Goal: Navigation & Orientation: Find specific page/section

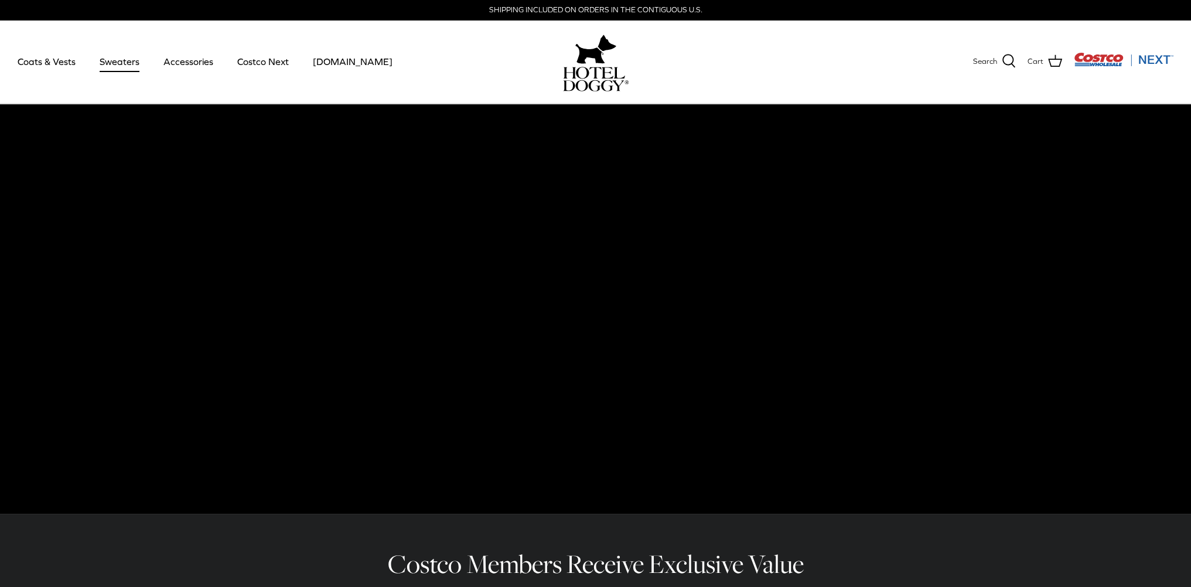
click at [115, 64] on link "Sweaters" at bounding box center [119, 62] width 61 height 40
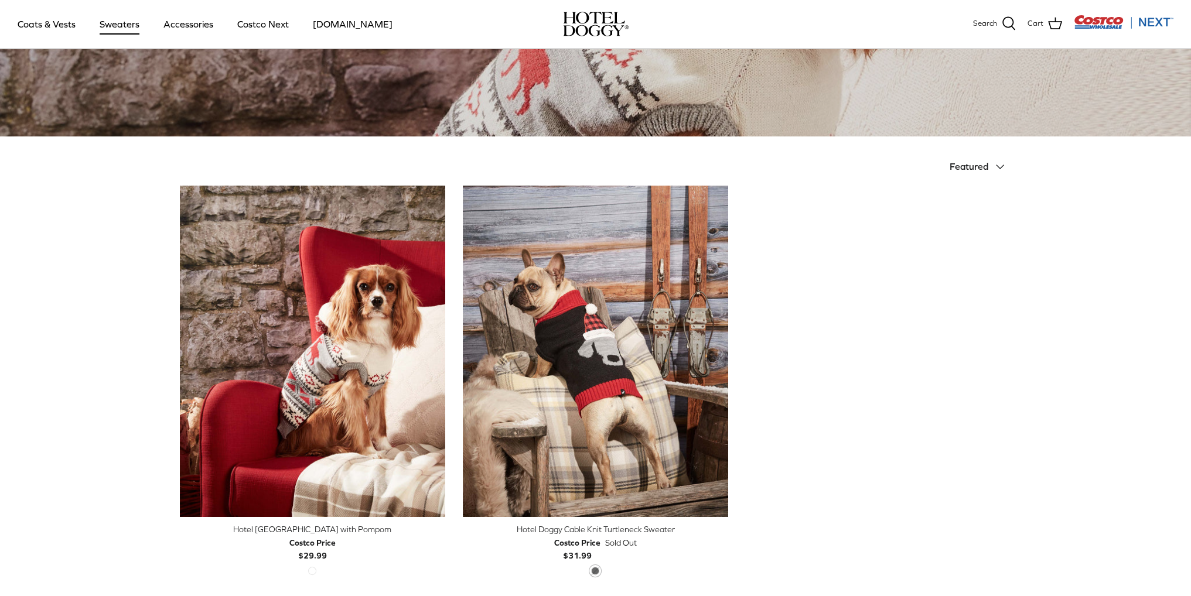
scroll to position [59, 0]
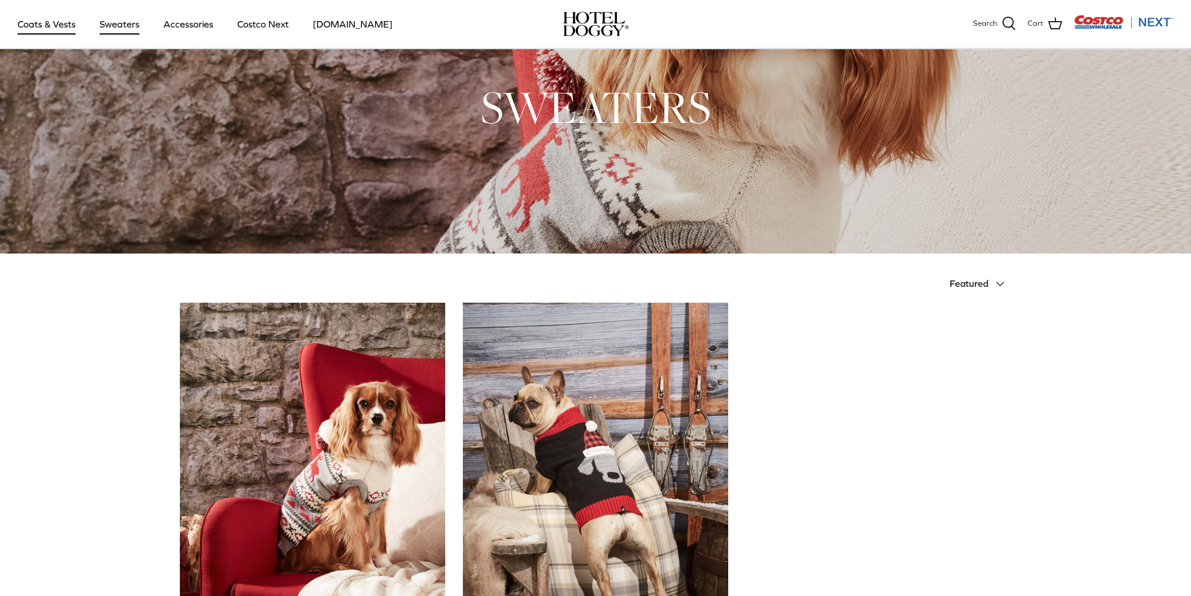
click at [47, 23] on link "Coats & Vests" at bounding box center [46, 24] width 79 height 40
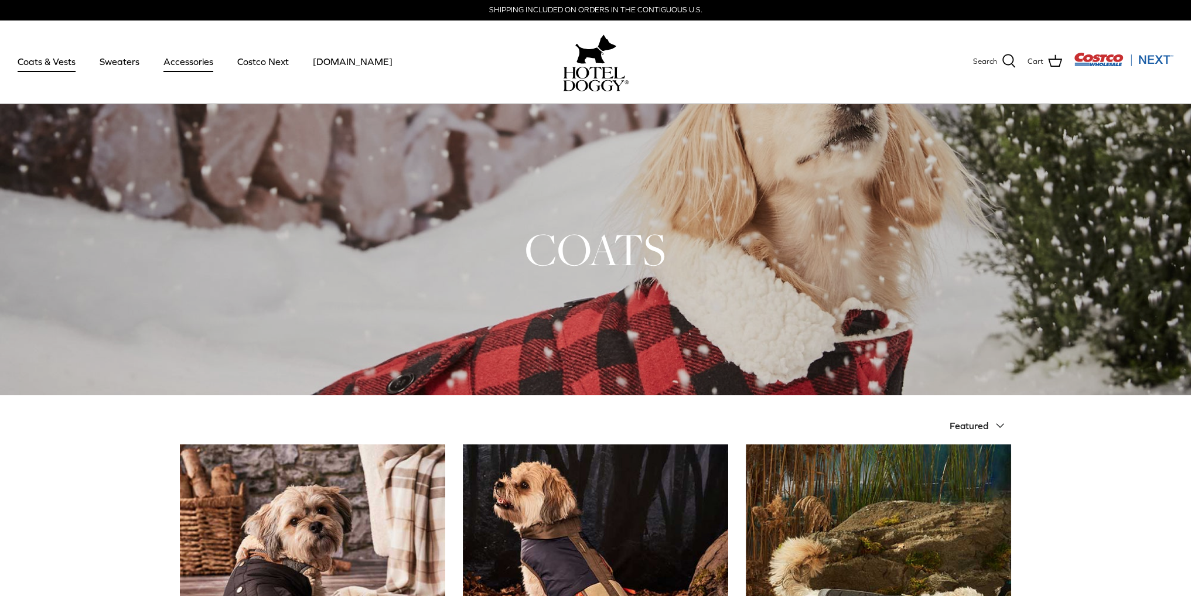
click at [200, 62] on link "Accessories" at bounding box center [188, 62] width 71 height 40
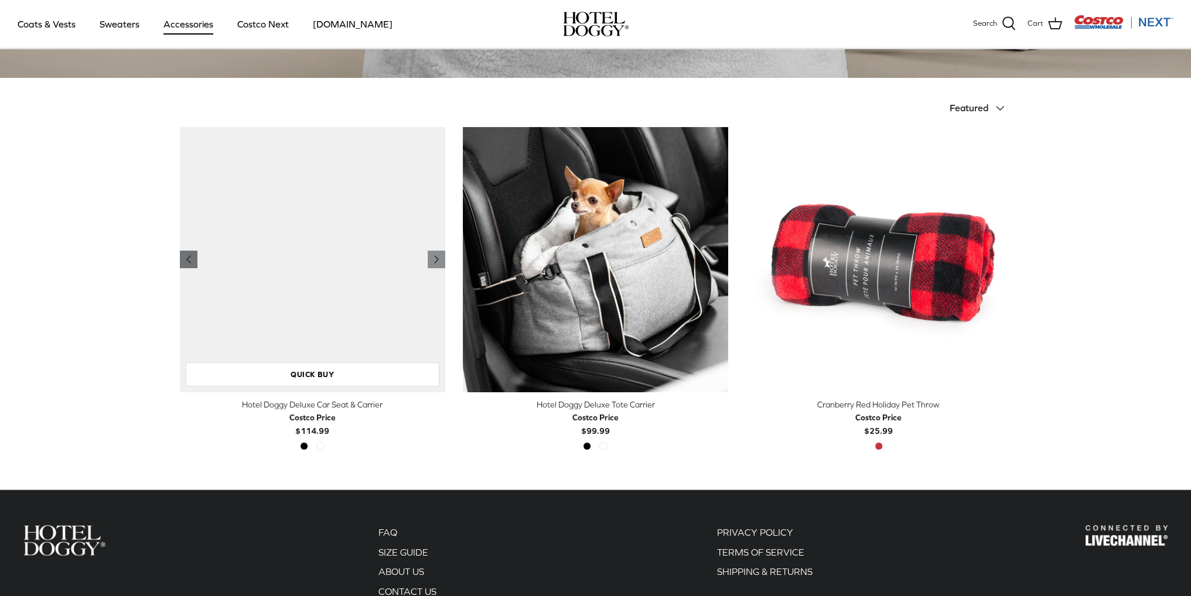
scroll to position [293, 0]
